Goal: Information Seeking & Learning: Learn about a topic

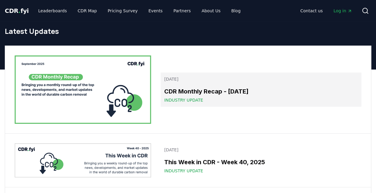
click at [191, 85] on link "[DATE] CDR Monthly Recap - [DATE] Industry Update" at bounding box center [261, 89] width 201 height 34
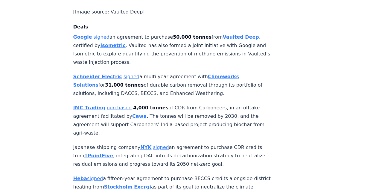
scroll to position [653, 0]
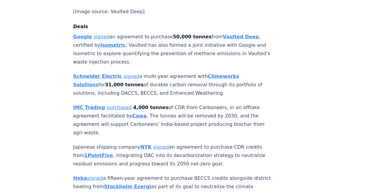
drag, startPoint x: 109, startPoint y: 35, endPoint x: 115, endPoint y: 41, distance: 7.9
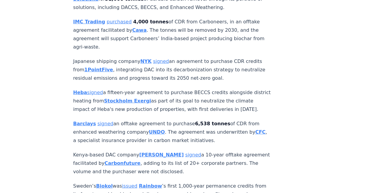
scroll to position [739, 0]
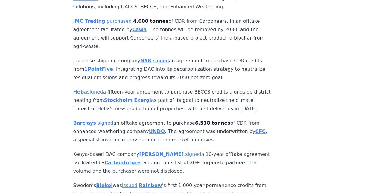
drag, startPoint x: 103, startPoint y: 40, endPoint x: 91, endPoint y: 37, distance: 12.8
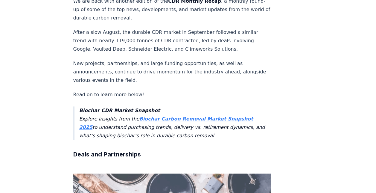
scroll to position [0, 0]
